Goal: Check status: Check status

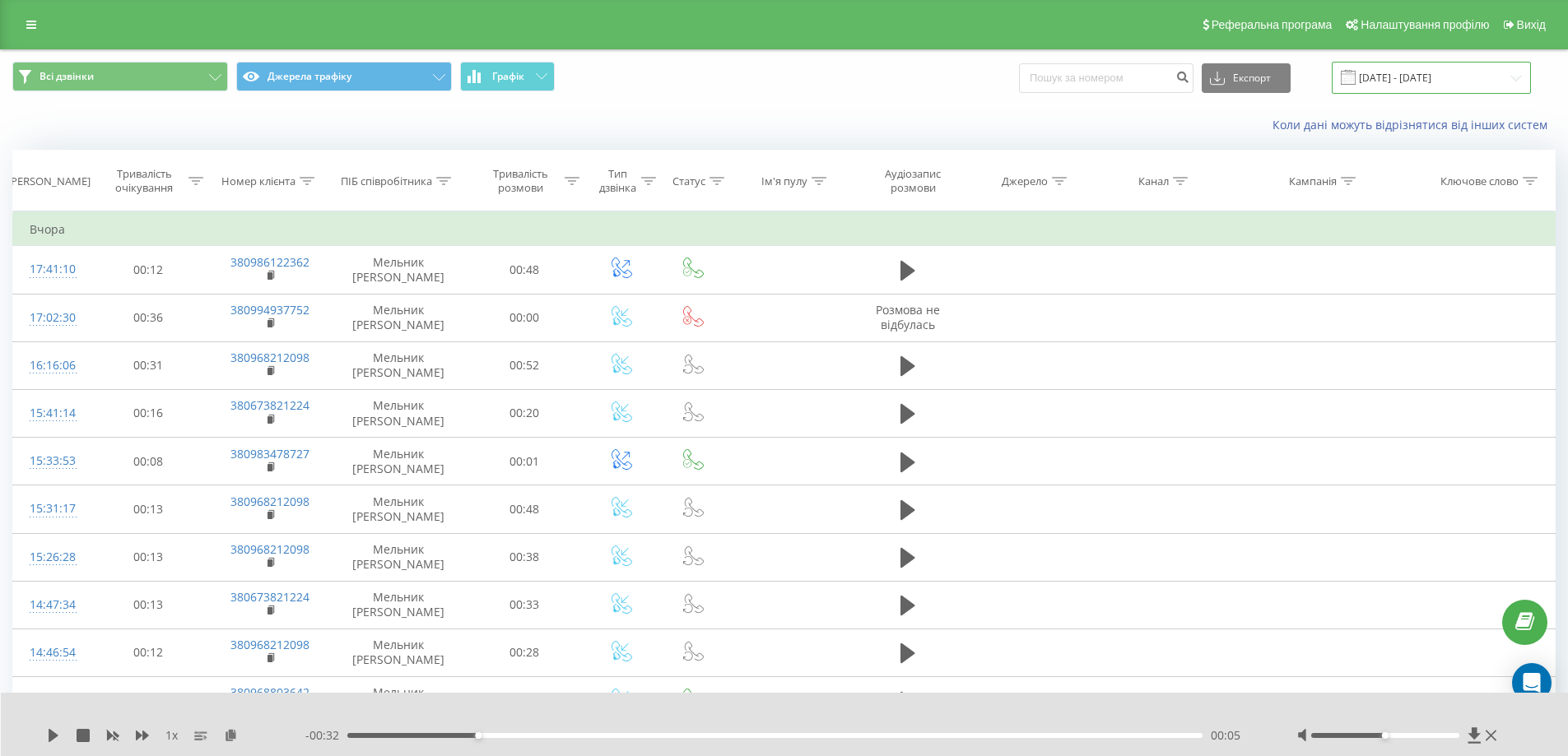
click at [1424, 67] on input "[DATE] - [DATE]" at bounding box center [1431, 77] width 199 height 32
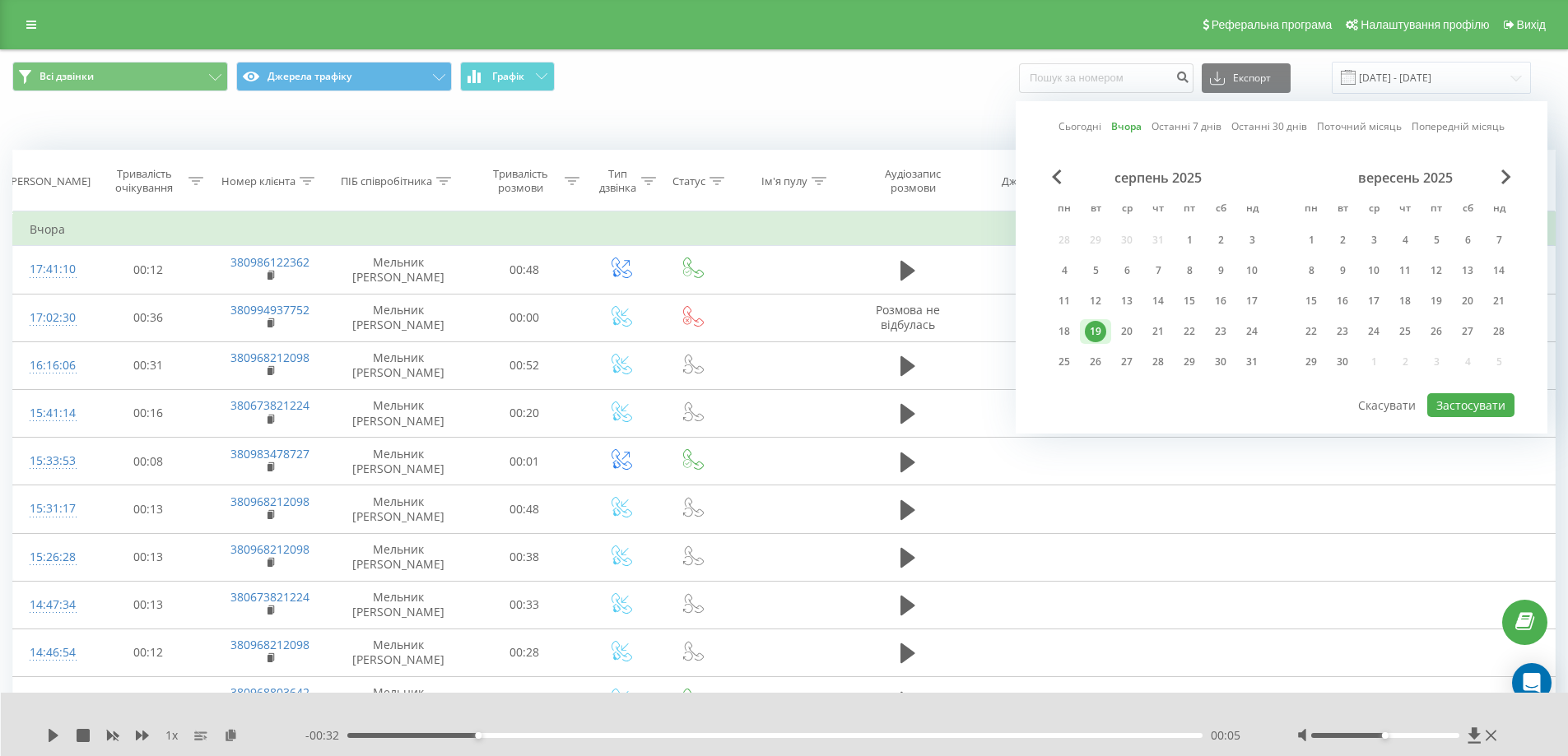
click at [1061, 127] on link "Сьогодні" at bounding box center [1080, 126] width 42 height 16
click at [1470, 402] on button "Застосувати" at bounding box center [1470, 405] width 88 height 24
type input "[DATE] - [DATE]"
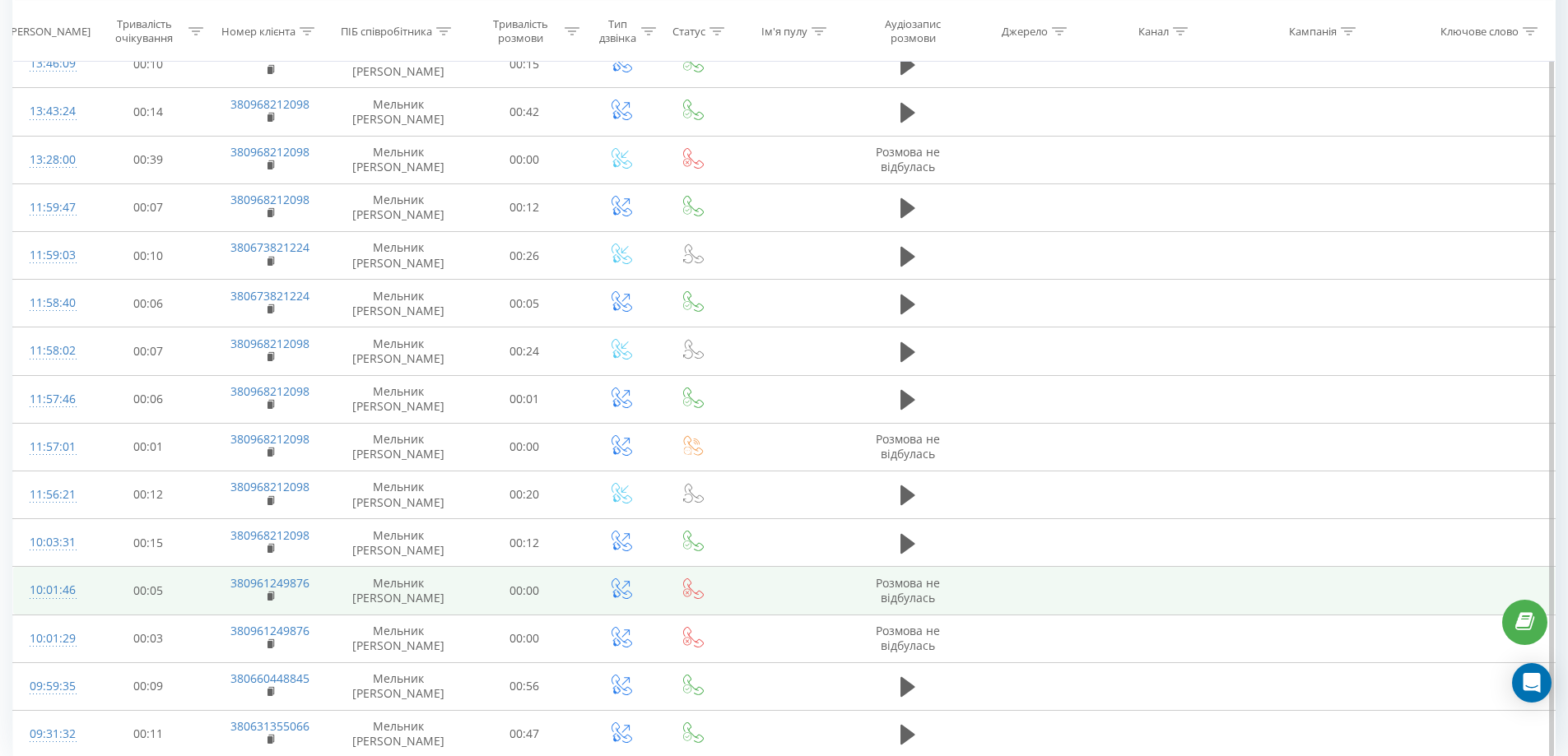
scroll to position [749, 0]
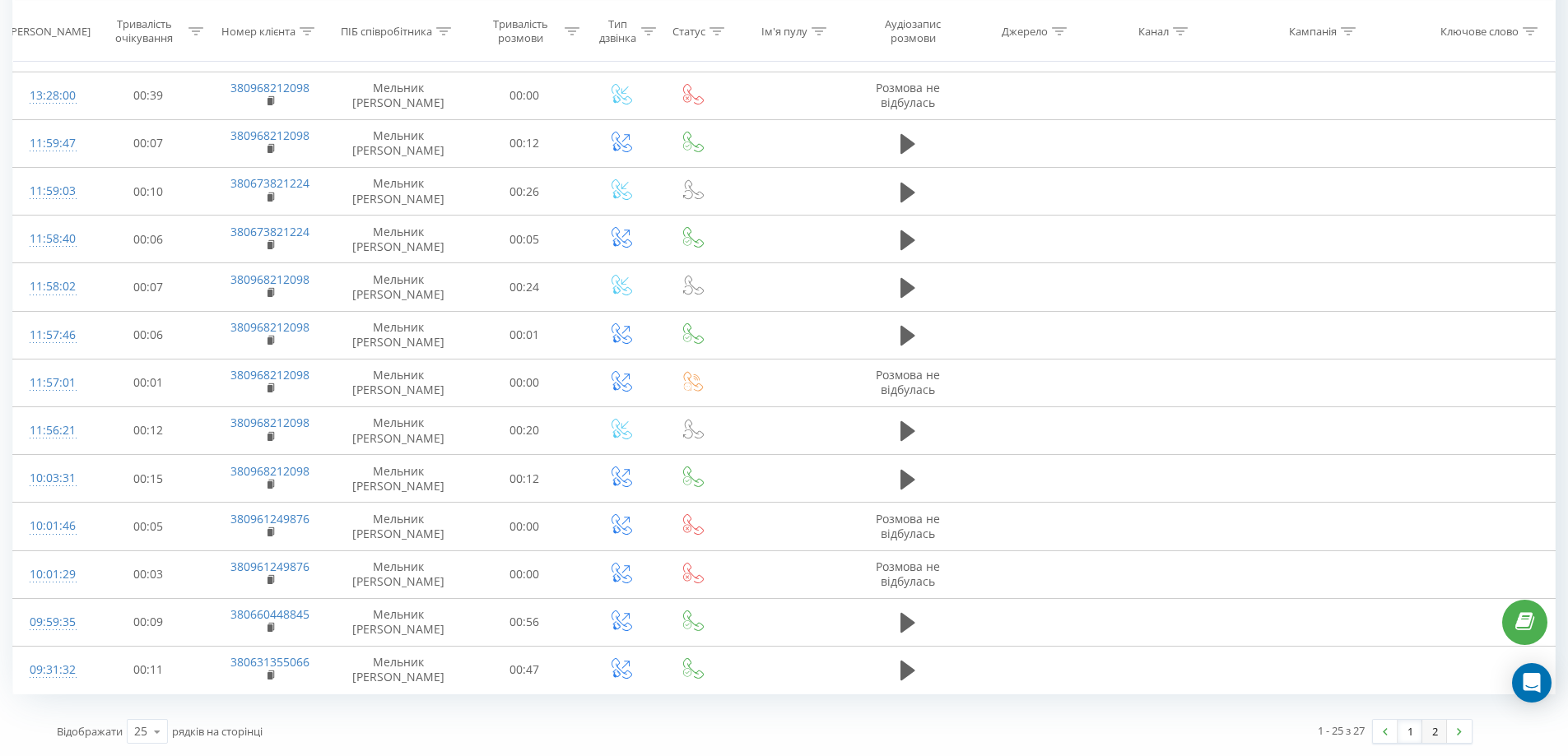
click at [1439, 729] on link "2" at bounding box center [1434, 731] width 25 height 23
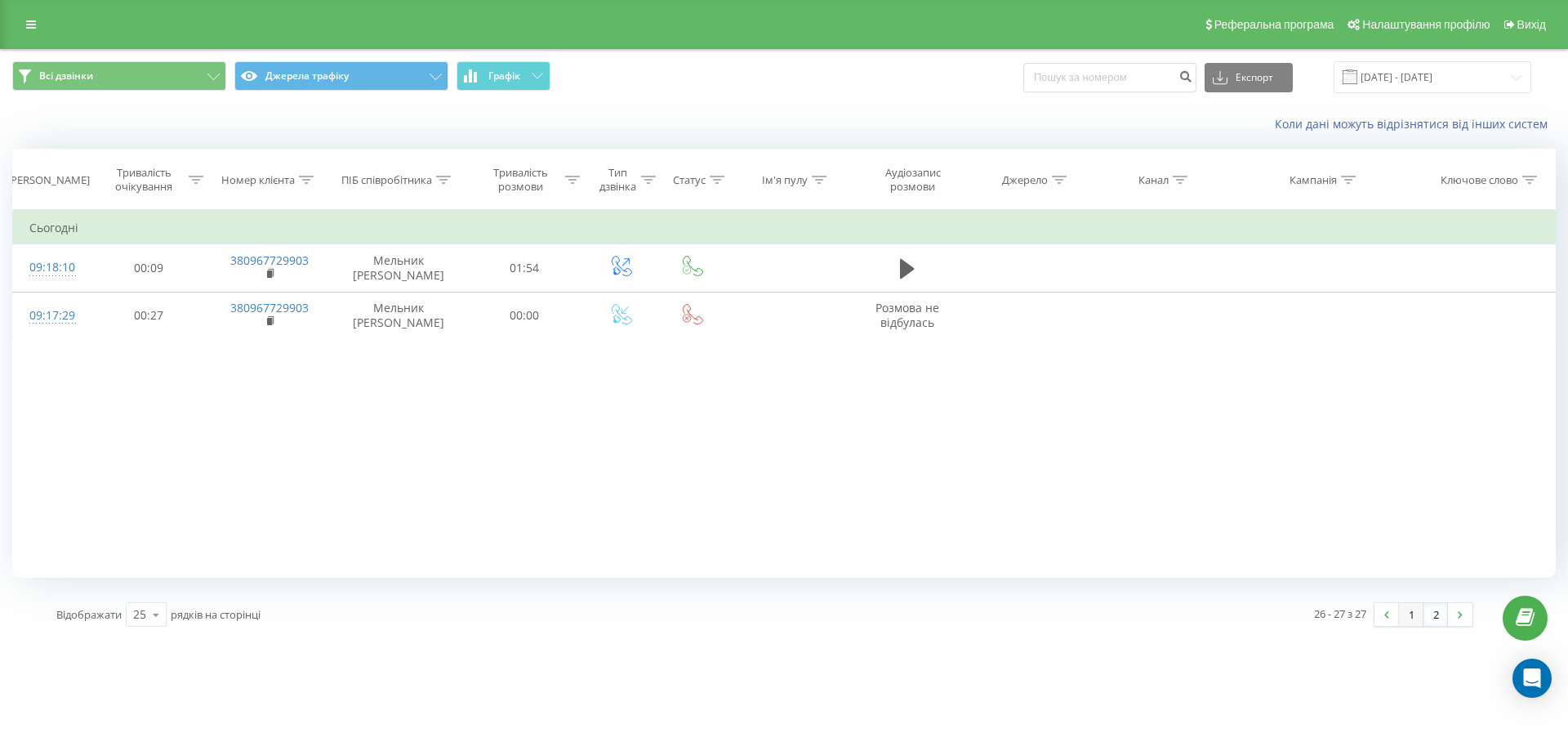
click at [1407, 611] on link "1" at bounding box center [1411, 614] width 25 height 23
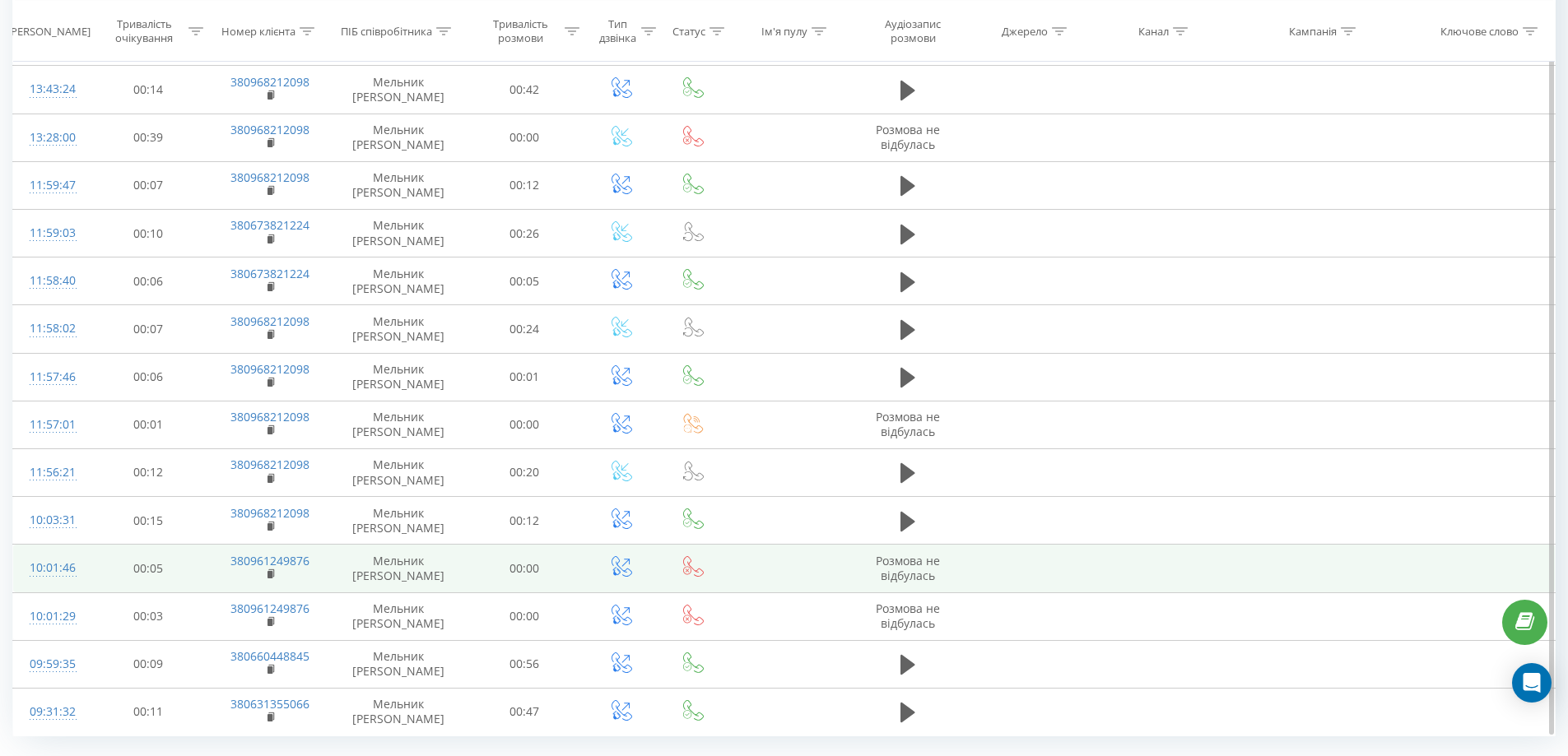
scroll to position [749, 0]
